Goal: Transaction & Acquisition: Obtain resource

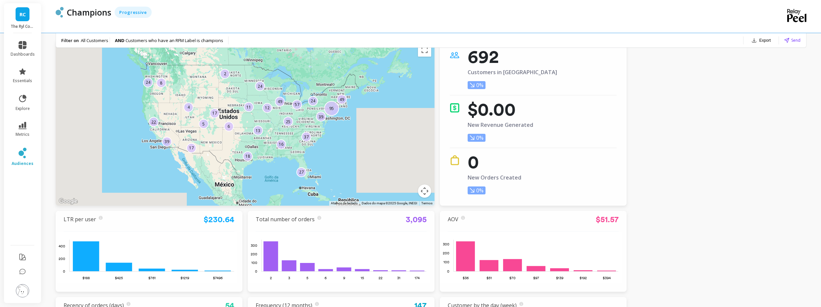
scroll to position [23, 0]
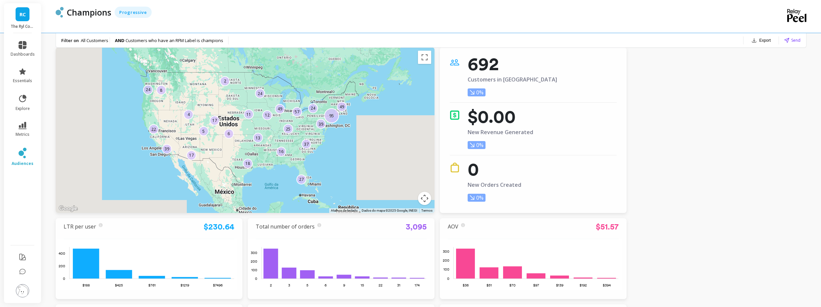
click at [759, 46] on div "Export Send" at bounding box center [768, 40] width 63 height 15
click at [760, 41] on button "Export" at bounding box center [760, 40] width 25 height 9
click at [732, 55] on button "CSV" at bounding box center [749, 58] width 59 height 12
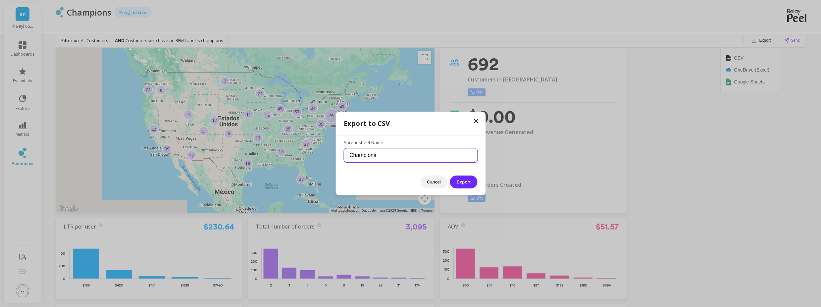
click at [409, 157] on input "Champions" at bounding box center [410, 155] width 133 height 14
click at [465, 178] on button "Export" at bounding box center [463, 181] width 27 height 13
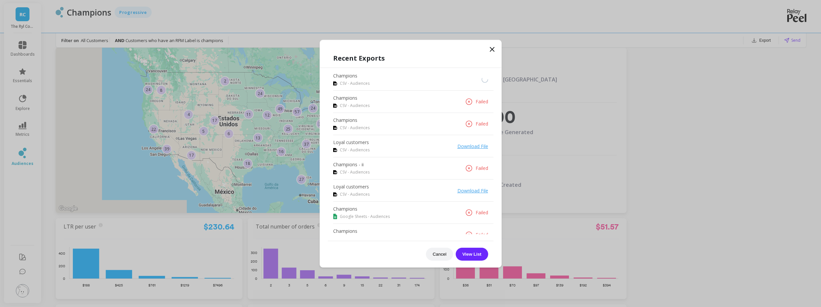
click at [475, 100] on p "Failed" at bounding box center [481, 101] width 13 height 7
click at [481, 78] on circle at bounding box center [484, 79] width 8 height 8
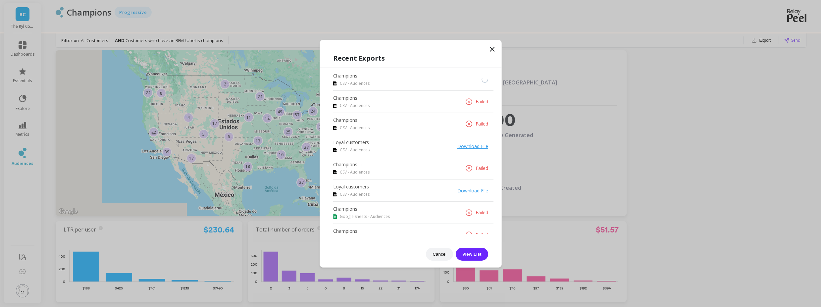
scroll to position [0, 0]
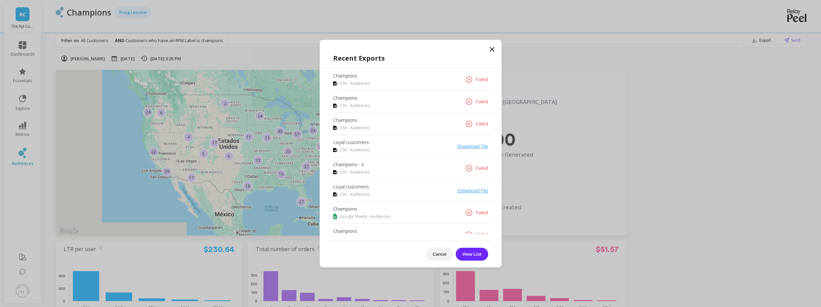
click at [491, 47] on icon at bounding box center [492, 49] width 8 height 8
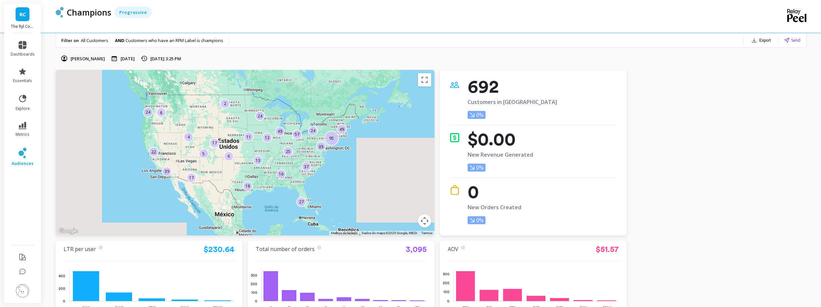
click at [436, 76] on div "← Mover para a esquerda → Mover para a direita ↑ Mover para cima ↓ Mover para b…" at bounding box center [341, 239] width 571 height 338
drag, startPoint x: 472, startPoint y: 82, endPoint x: 514, endPoint y: 82, distance: 41.7
click at [514, 82] on p "692" at bounding box center [511, 86] width 89 height 13
drag, startPoint x: 470, startPoint y: 85, endPoint x: 528, endPoint y: 81, distance: 57.4
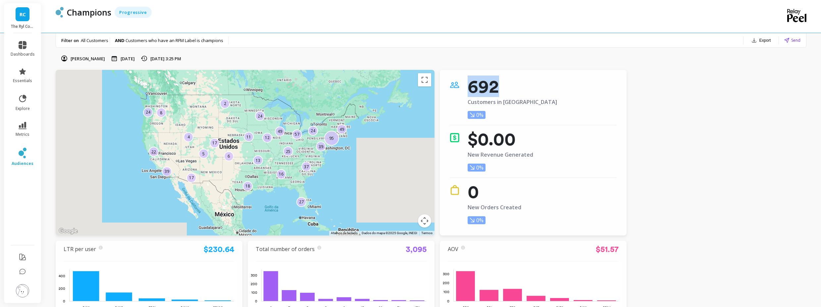
click at [528, 81] on div "692 Customers in Audience 0%" at bounding box center [532, 99] width 167 height 39
click at [573, 70] on div "692 Customers in Audience 0% $0.00 New Revenue Generated 0% 0 New Orders Create…" at bounding box center [533, 152] width 187 height 165
drag, startPoint x: 25, startPoint y: 31, endPoint x: 24, endPoint y: 27, distance: 3.5
drag, startPoint x: 24, startPoint y: 18, endPoint x: 42, endPoint y: 10, distance: 19.4
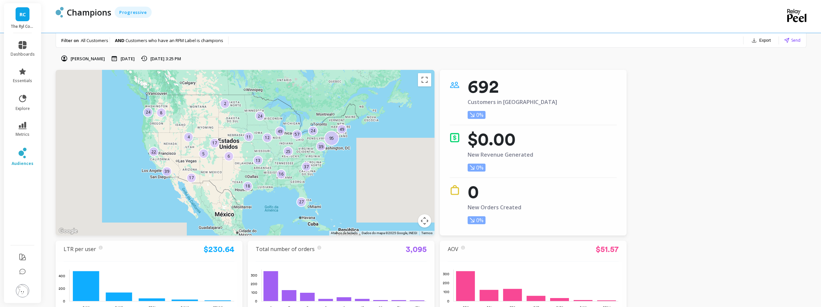
drag, startPoint x: 23, startPoint y: 16, endPoint x: 272, endPoint y: 41, distance: 250.2
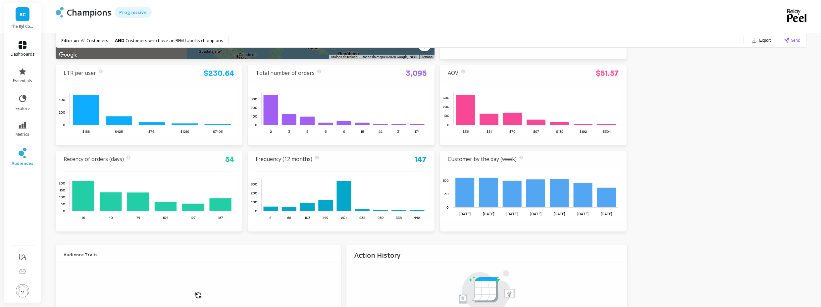
scroll to position [238, 0]
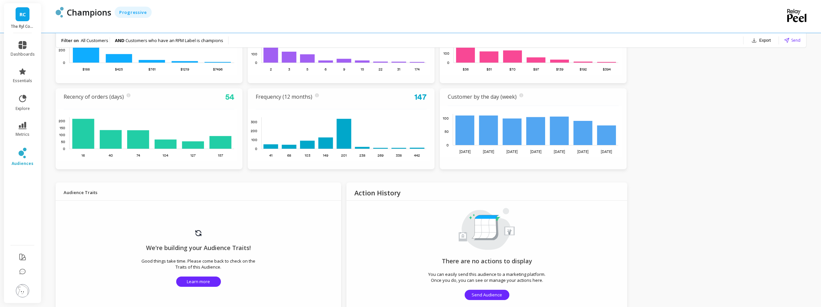
click at [28, 26] on p "The Ryl Company™" at bounding box center [23, 26] width 24 height 5
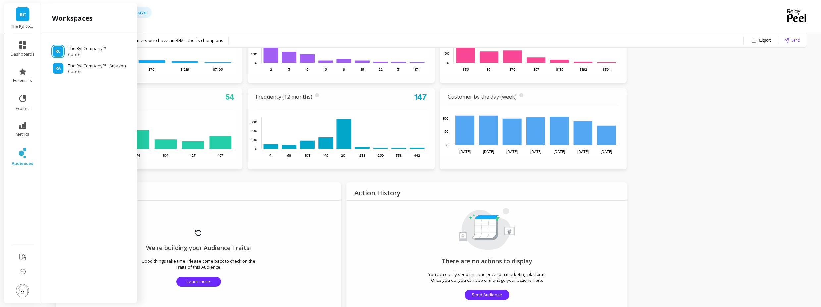
click at [4, 46] on ul "dashboards essentials explore metrics audiences" at bounding box center [22, 137] width 37 height 200
click at [20, 23] on div "RC The Ryl Company™" at bounding box center [22, 18] width 37 height 30
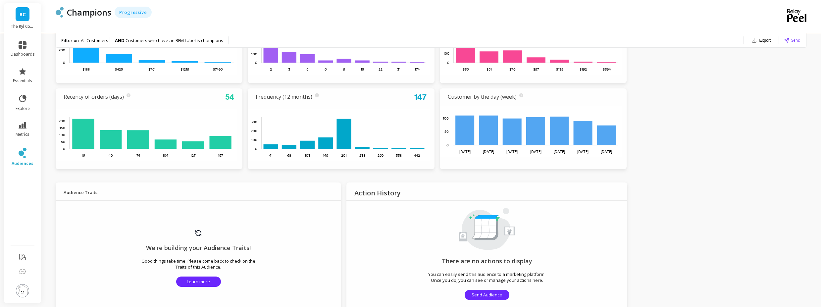
click at [24, 18] on link "RC" at bounding box center [23, 14] width 14 height 14
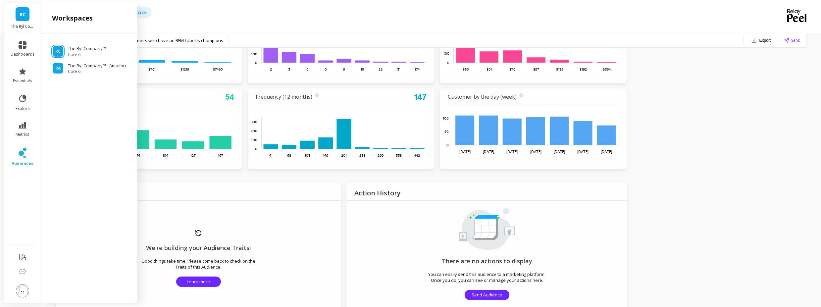
click at [24, 9] on link "RC" at bounding box center [23, 14] width 14 height 14
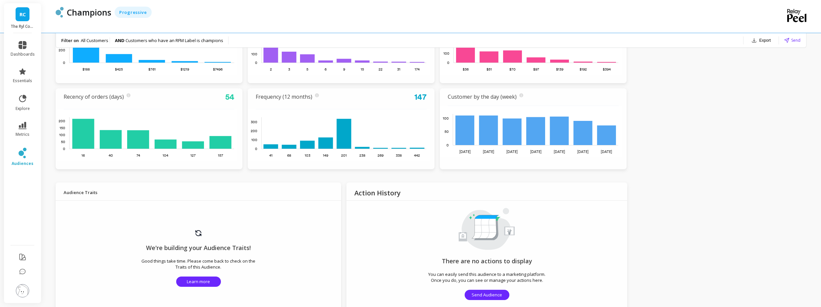
click at [23, 10] on link "RC" at bounding box center [23, 14] width 14 height 14
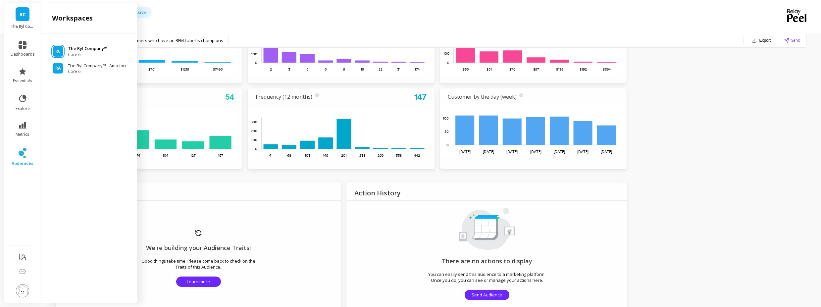
click at [82, 46] on p "The Ryl Company™" at bounding box center [87, 48] width 39 height 7
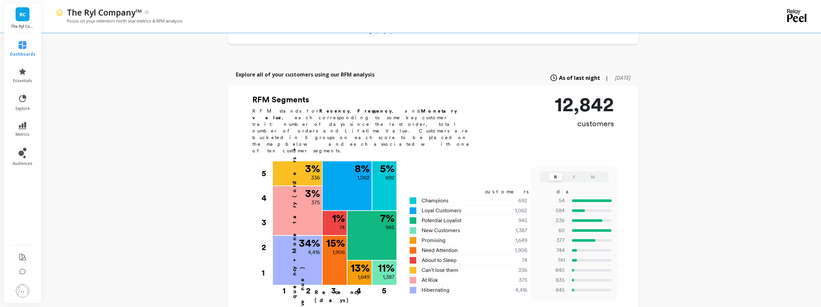
scroll to position [144, 0]
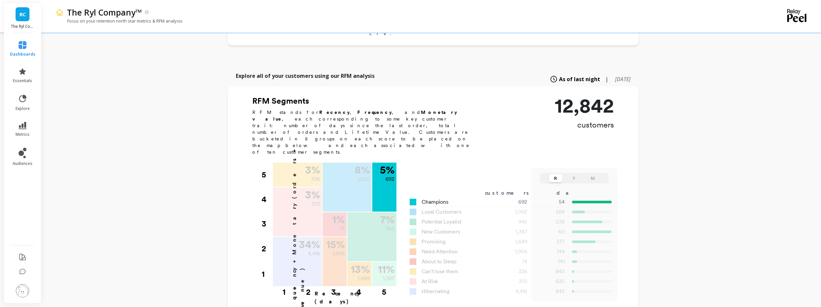
drag, startPoint x: 439, startPoint y: 171, endPoint x: 456, endPoint y: 168, distance: 17.8
click at [441, 198] on span "Champions" at bounding box center [434, 202] width 27 height 8
click at [519, 198] on div "692" at bounding box center [511, 202] width 47 height 8
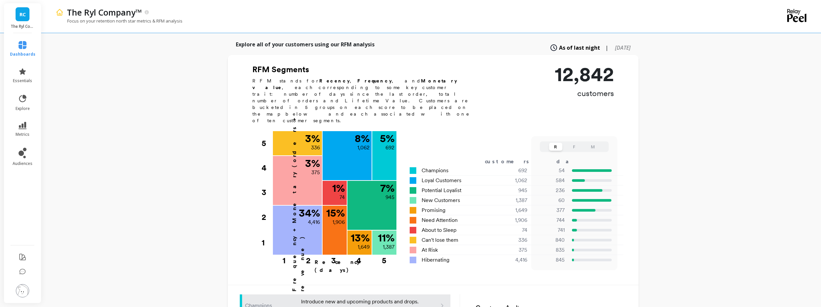
scroll to position [223, 0]
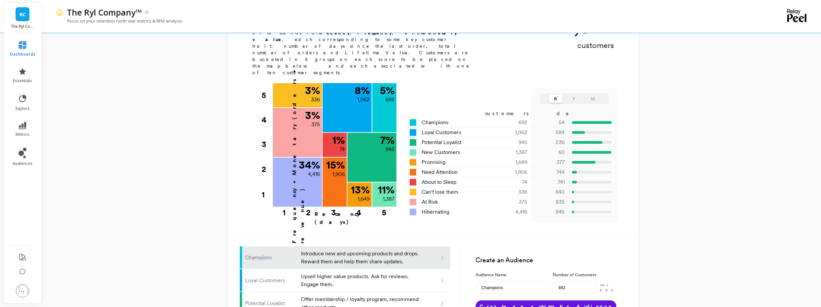
click at [26, 294] on img at bounding box center [22, 290] width 13 height 13
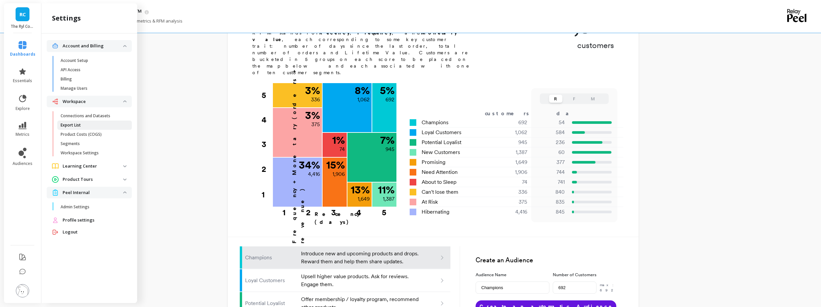
click at [101, 125] on span "Export List" at bounding box center [92, 124] width 63 height 5
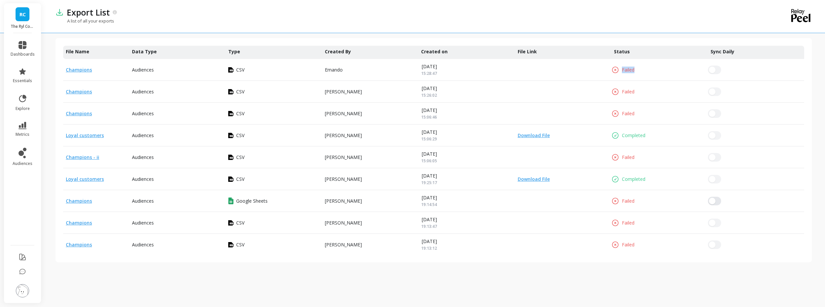
drag, startPoint x: 610, startPoint y: 72, endPoint x: 634, endPoint y: 71, distance: 24.5
click at [634, 71] on div "Audiences CSV Ernando Sep 26, 2025 15:28:47 Failed Audiences CSV Jordan Berg Se…" at bounding box center [433, 155] width 741 height 218
drag, startPoint x: 28, startPoint y: 12, endPoint x: 23, endPoint y: 17, distance: 7.3
click at [27, 12] on link "RC" at bounding box center [23, 14] width 14 height 14
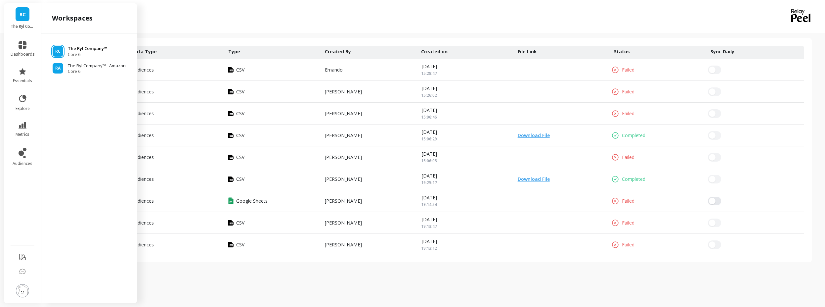
click at [70, 49] on p "The Ryl Company™" at bounding box center [87, 48] width 39 height 7
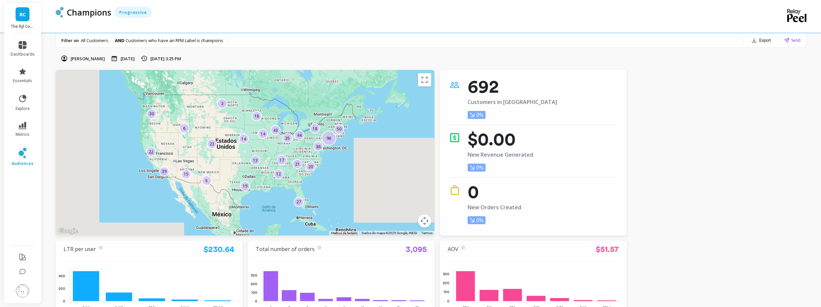
click at [767, 39] on button "Export" at bounding box center [760, 40] width 25 height 9
click at [742, 85] on button "Google Sheets" at bounding box center [749, 82] width 59 height 13
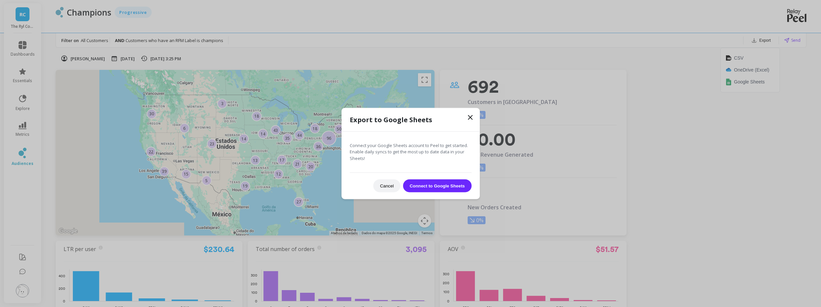
click at [471, 117] on icon at bounding box center [470, 117] width 8 height 8
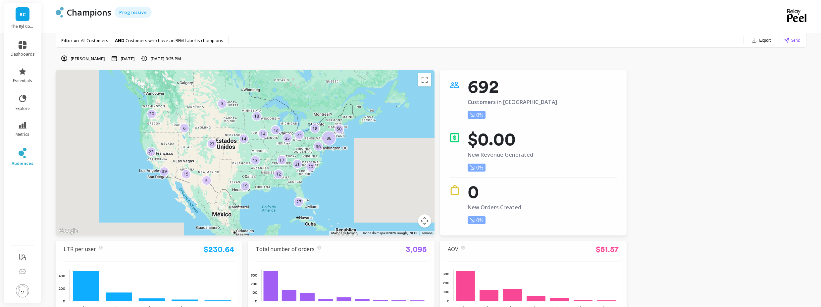
click at [759, 40] on button "Export" at bounding box center [760, 40] width 25 height 9
click at [737, 87] on button "Google Sheets" at bounding box center [749, 82] width 59 height 13
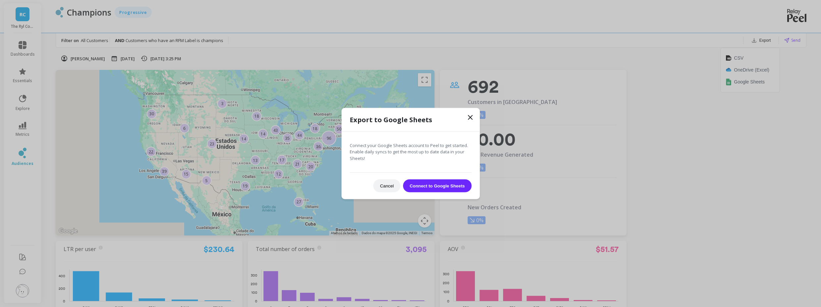
click at [441, 185] on button "Connect to Google Sheets" at bounding box center [437, 185] width 69 height 13
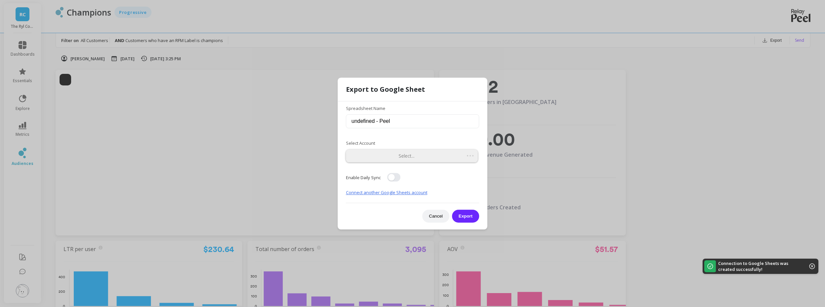
type input "Champions"
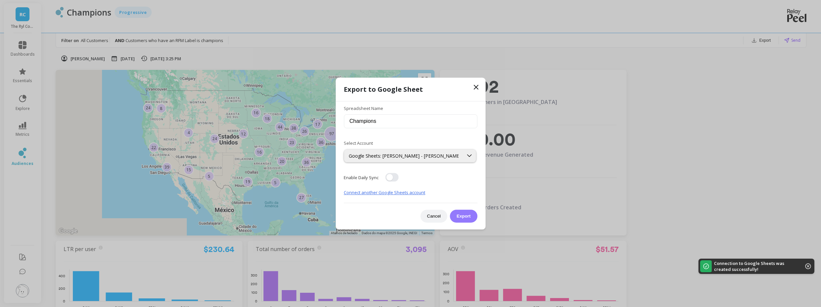
click at [464, 215] on button "Export" at bounding box center [463, 216] width 27 height 13
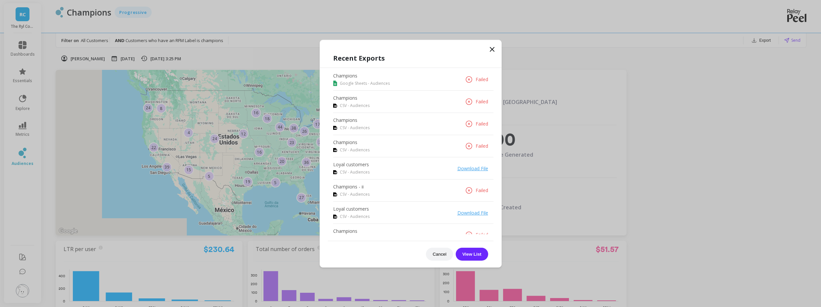
drag, startPoint x: 447, startPoint y: 252, endPoint x: 428, endPoint y: 248, distance: 19.9
click at [428, 248] on div "Cancel View List" at bounding box center [410, 251] width 165 height 20
click at [432, 253] on button "Cancel" at bounding box center [439, 254] width 27 height 13
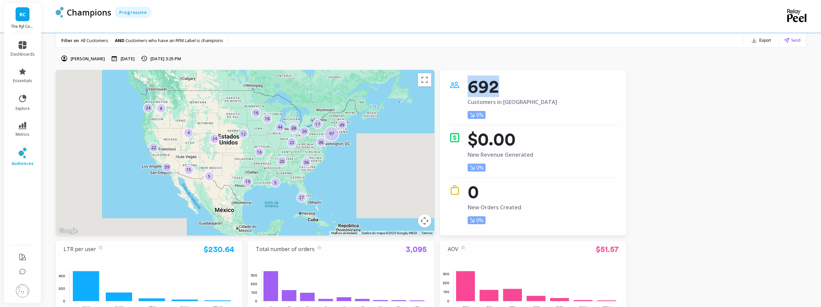
drag, startPoint x: 484, startPoint y: 89, endPoint x: 516, endPoint y: 92, distance: 31.7
click at [516, 92] on div "692 Customers in Audience 0%" at bounding box center [532, 99] width 167 height 39
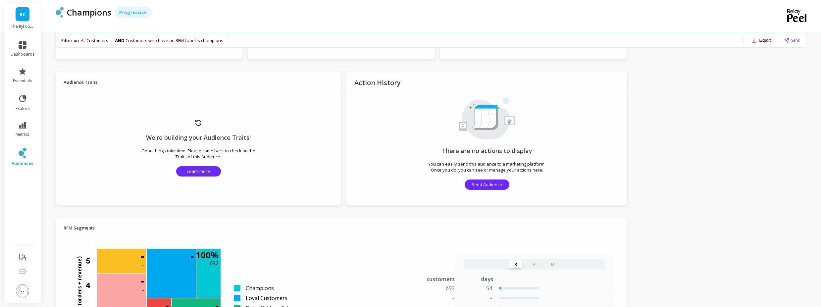
scroll to position [397, 0]
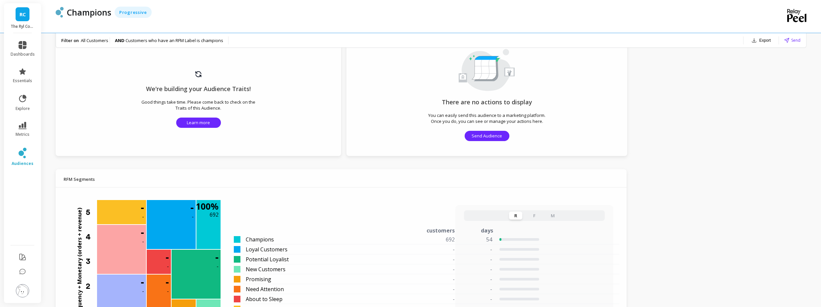
drag, startPoint x: 146, startPoint y: 83, endPoint x: 329, endPoint y: 80, distance: 183.1
click at [329, 80] on div "We're building your Audience Traits! Good things take time. Please come back to…" at bounding box center [198, 99] width 285 height 114
drag, startPoint x: 259, startPoint y: 104, endPoint x: 348, endPoint y: 120, distance: 90.6
click at [259, 104] on div "We're building your Audience Traits! Good things take time. Please come back to…" at bounding box center [198, 99] width 285 height 114
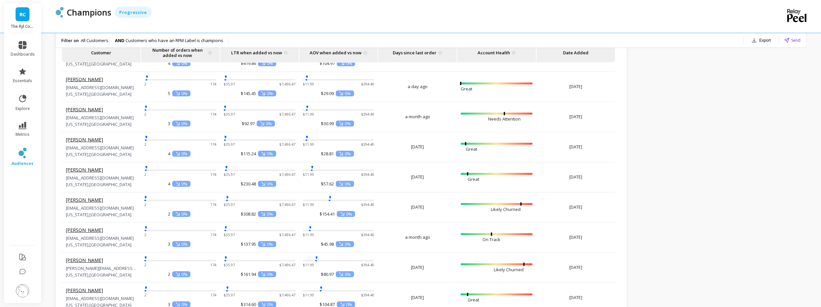
scroll to position [914, 0]
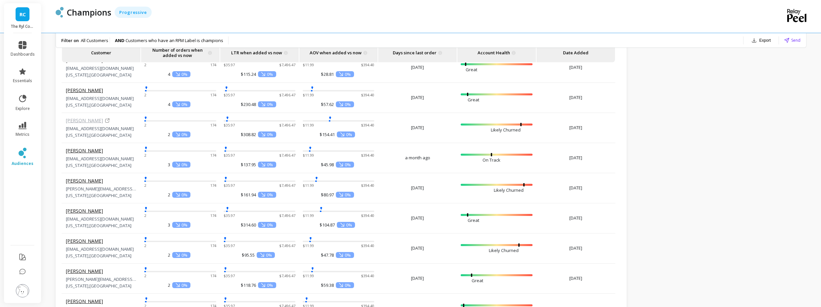
click at [81, 119] on link "[PERSON_NAME]" at bounding box center [84, 120] width 37 height 7
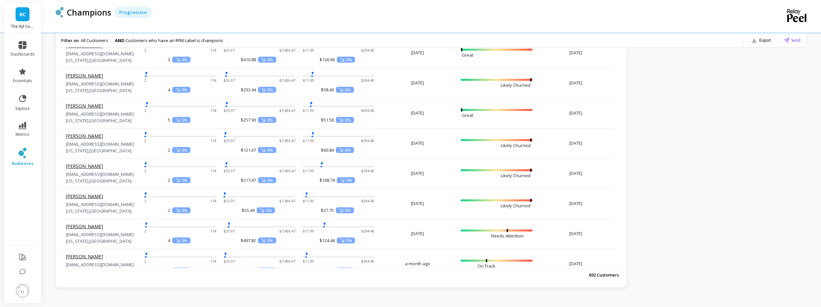
scroll to position [194, 0]
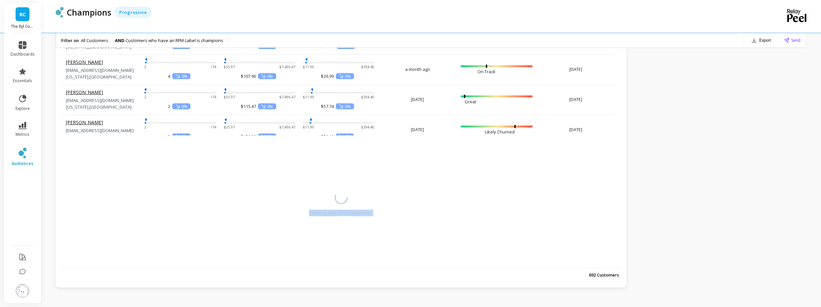
drag, startPoint x: 307, startPoint y: 215, endPoint x: 383, endPoint y: 213, distance: 76.1
click at [383, 213] on div "Loading next 200 customers..." at bounding box center [341, 201] width 559 height 132
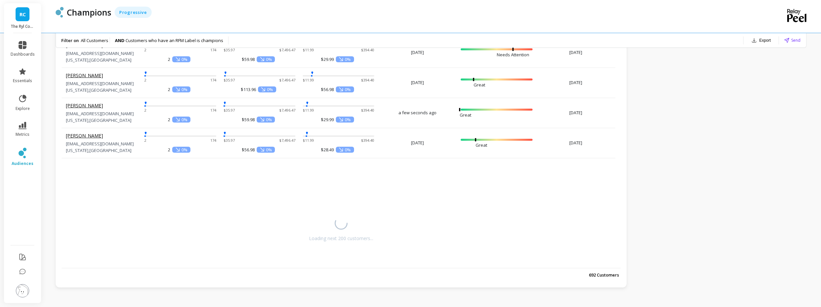
scroll to position [151, 0]
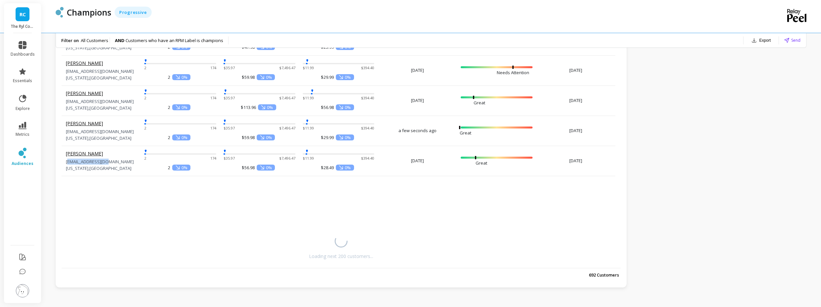
drag, startPoint x: 67, startPoint y: 162, endPoint x: 116, endPoint y: 164, distance: 49.0
click at [116, 164] on p "owenf233@gmail.com" at bounding box center [101, 162] width 70 height 6
click at [71, 154] on link "Owen F" at bounding box center [84, 153] width 37 height 7
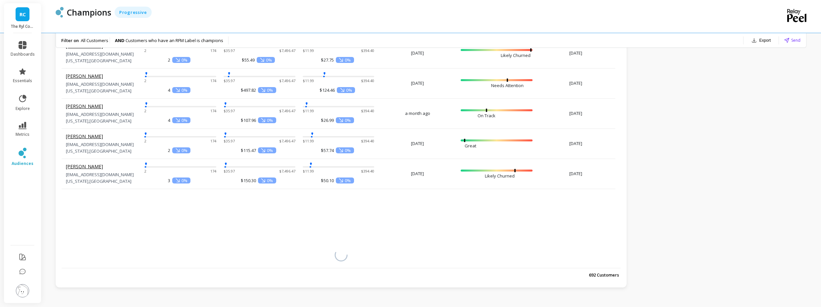
scroll to position [194, 0]
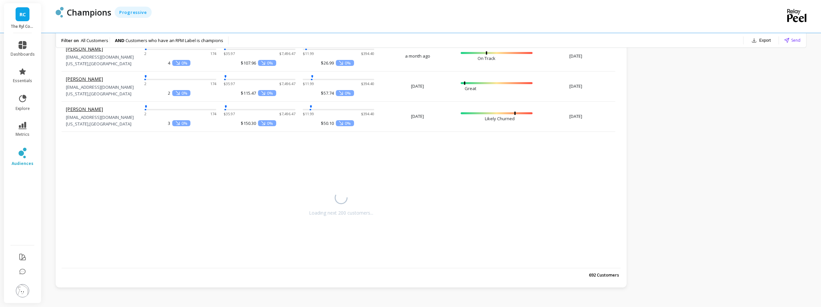
drag, startPoint x: 355, startPoint y: 223, endPoint x: 332, endPoint y: 212, distance: 25.6
click at [355, 222] on div "Loading next 200 customers..." at bounding box center [341, 201] width 559 height 132
drag, startPoint x: 326, startPoint y: 211, endPoint x: 345, endPoint y: 211, distance: 19.2
click at [345, 211] on div "Loading next 200 customers..." at bounding box center [341, 213] width 64 height 7
drag, startPoint x: 261, startPoint y: 163, endPoint x: 263, endPoint y: 159, distance: 4.4
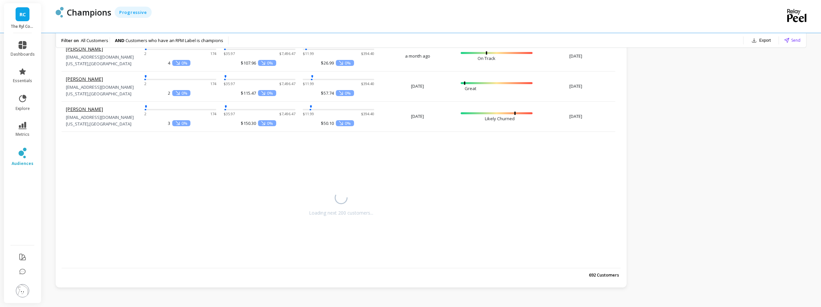
click at [262, 160] on div "Loading next 200 customers..." at bounding box center [341, 201] width 559 height 132
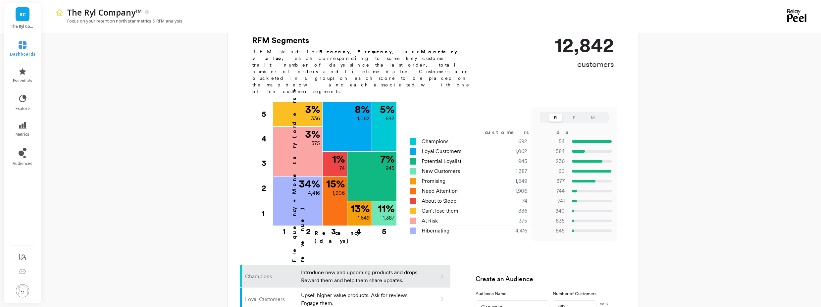
scroll to position [199, 0]
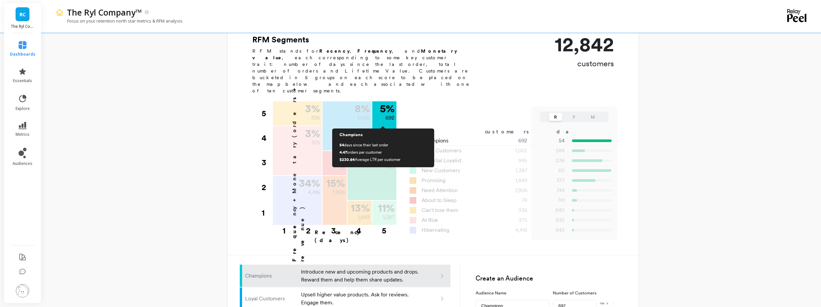
click at [388, 114] on p "692" at bounding box center [389, 118] width 9 height 8
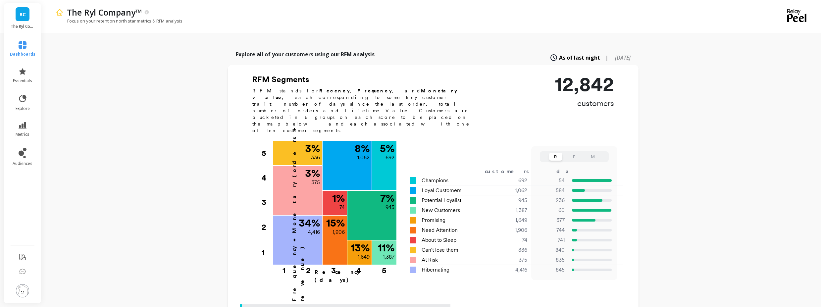
scroll to position [119, 0]
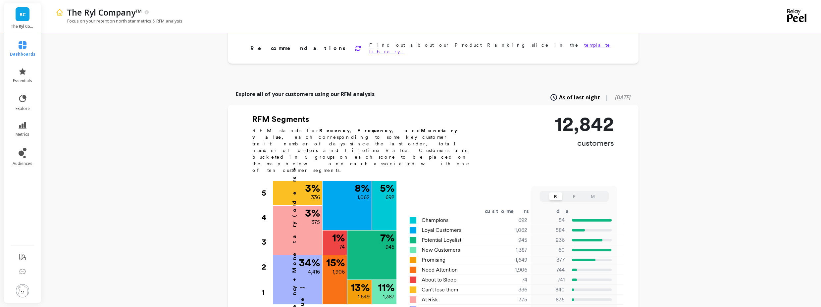
click at [615, 94] on span "[DATE]" at bounding box center [623, 97] width 16 height 7
click at [555, 94] on span "As of last night" at bounding box center [572, 97] width 35 height 7
click at [615, 94] on span "[DATE]" at bounding box center [623, 97] width 16 height 7
click at [558, 96] on div "As of last night | [DATE]" at bounding box center [592, 97] width 76 height 15
click at [559, 94] on span "As of last night" at bounding box center [572, 97] width 35 height 7
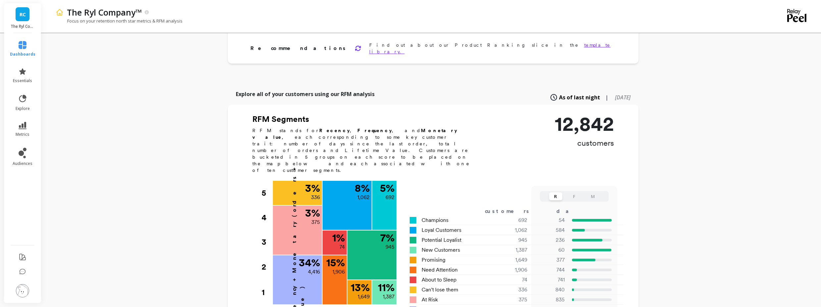
click at [617, 94] on span "[DATE]" at bounding box center [623, 97] width 16 height 7
click at [563, 94] on span "As of last night" at bounding box center [572, 97] width 35 height 7
type input "692"
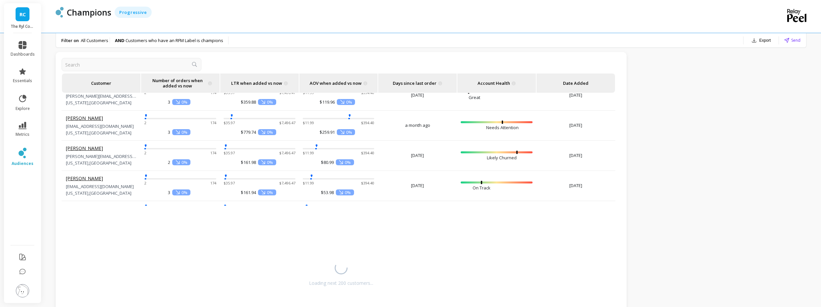
scroll to position [715, 0]
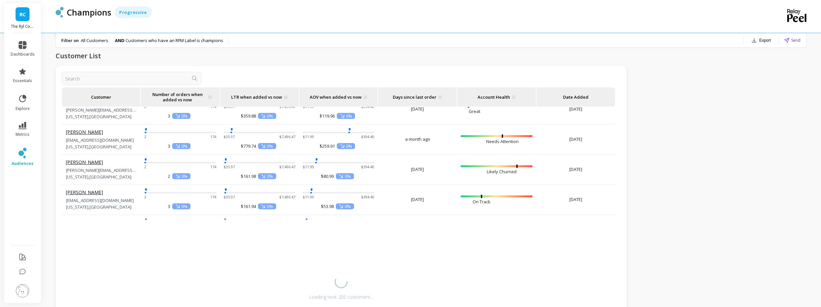
click at [516, 167] on div "Likely Churned" at bounding box center [496, 166] width 78 height 9
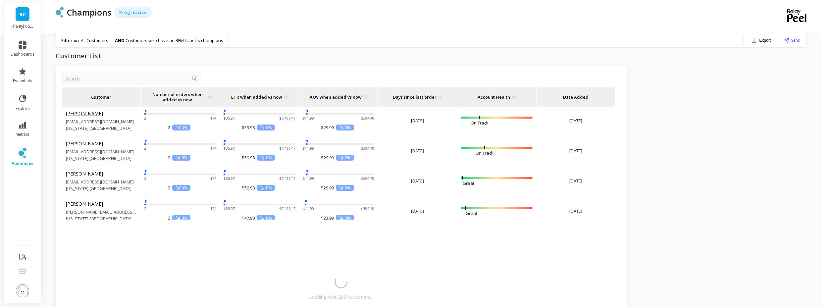
scroll to position [5561, 0]
click at [339, 281] on circle at bounding box center [341, 281] width 15 height 15
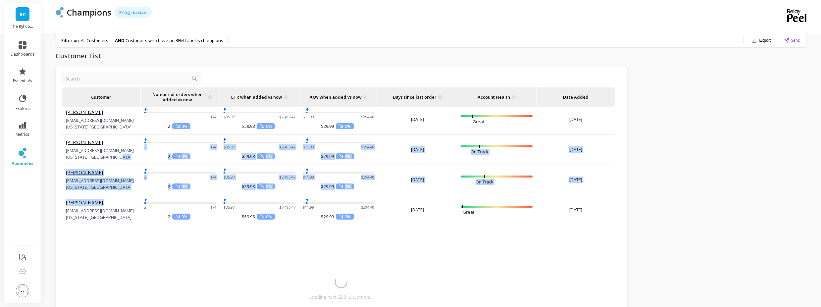
drag, startPoint x: 107, startPoint y: 207, endPoint x: 111, endPoint y: 164, distance: 42.9
click at [122, 207] on div "Marybeth Harms bounce-c87363-feztbw@mail.codisto.com Kansas , United States" at bounding box center [101, 210] width 73 height 22
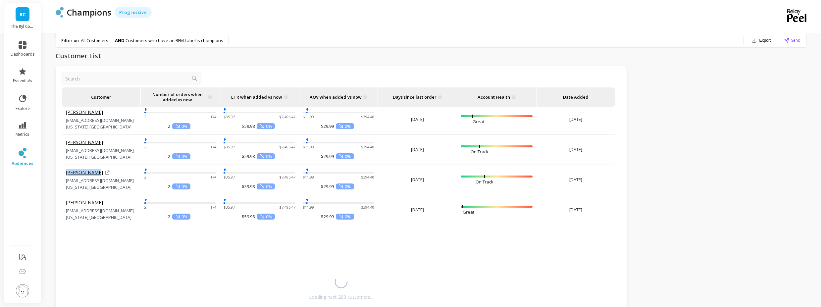
drag, startPoint x: 65, startPoint y: 173, endPoint x: 94, endPoint y: 173, distance: 28.8
click at [94, 173] on div "Joe Williams bounce-c92093-feztbw@mail.codisto.com North Carolina , United Stat…" at bounding box center [101, 180] width 73 height 22
click at [89, 180] on p "bounce-c92093-feztbw@mail.codisto.com" at bounding box center [101, 180] width 70 height 6
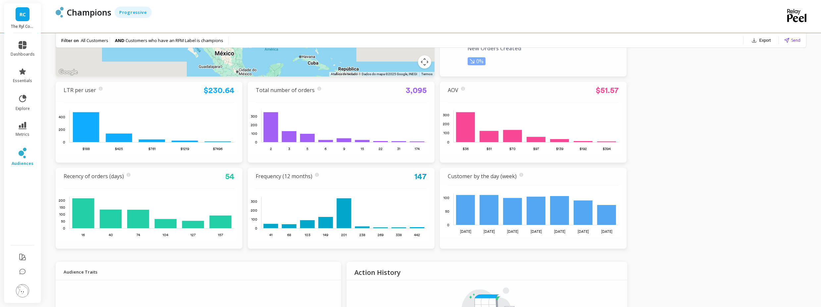
scroll to position [0, 0]
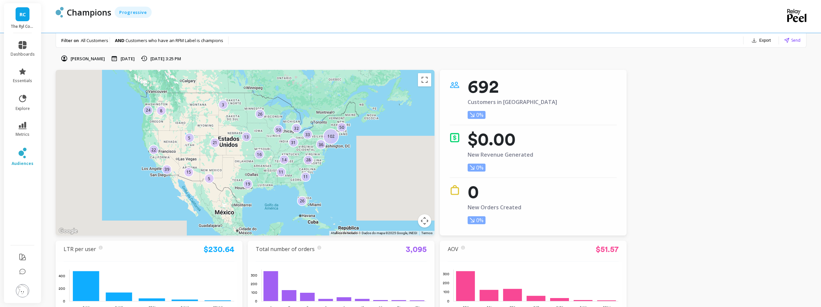
click at [19, 13] on link "RC" at bounding box center [23, 14] width 14 height 14
